Goal: Consume media (video, audio)

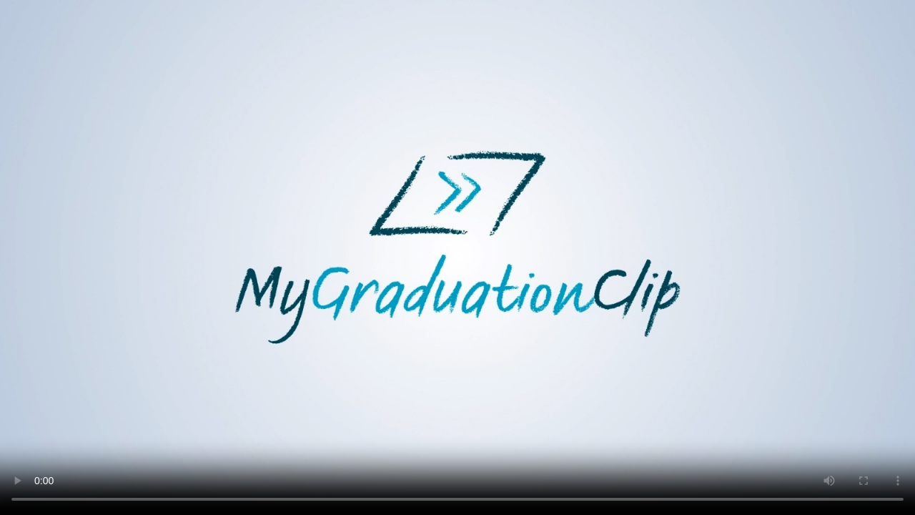
click at [610, 267] on video at bounding box center [457, 257] width 915 height 515
click at [299, 335] on video at bounding box center [457, 257] width 915 height 515
